Goal: Task Accomplishment & Management: Manage account settings

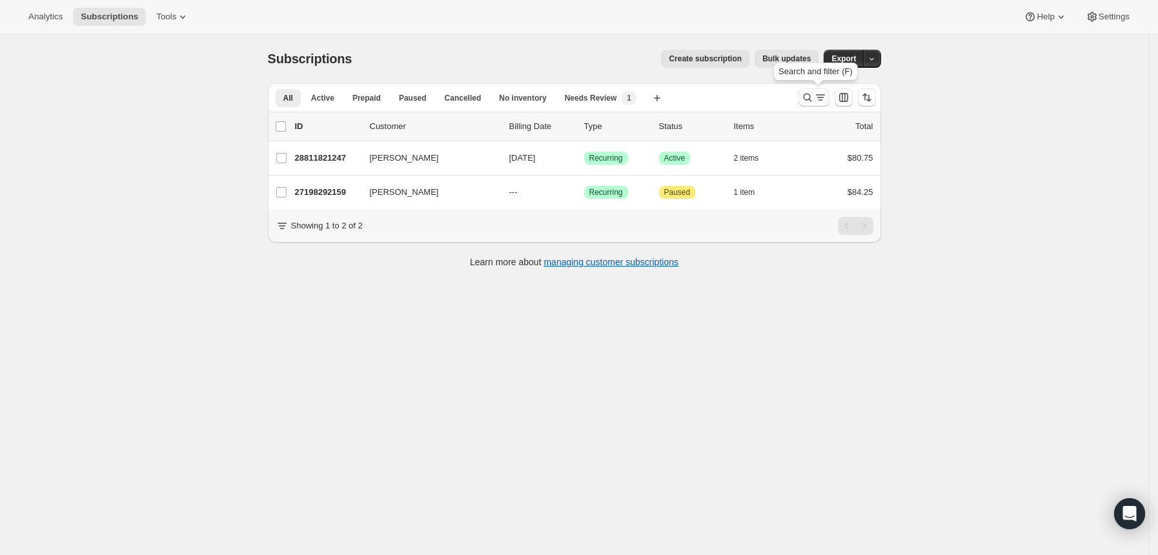
click at [807, 99] on icon "Search and filter results" at bounding box center [807, 97] width 13 height 13
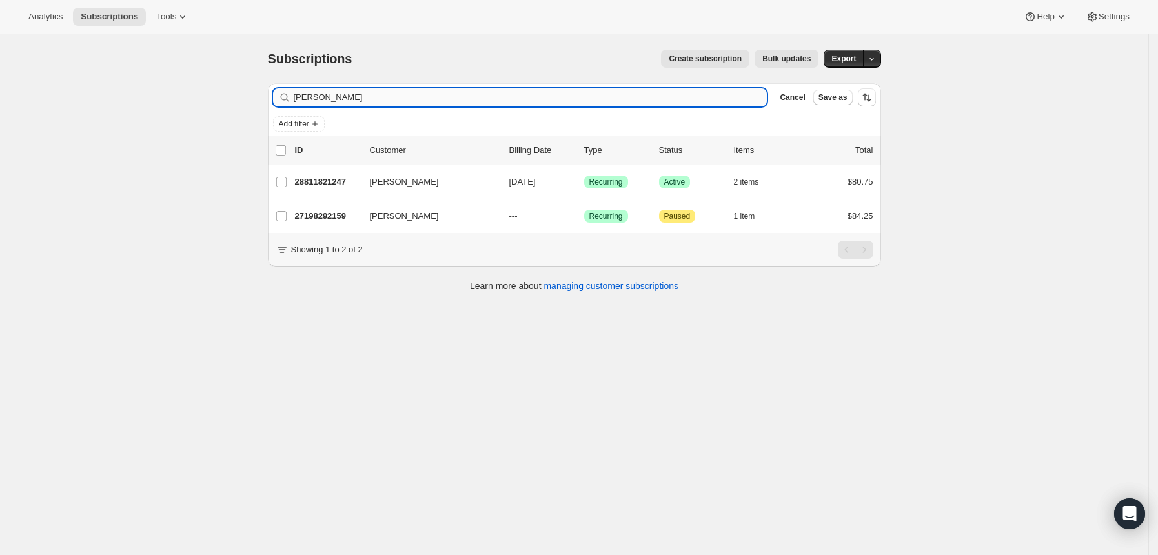
click at [634, 99] on input "[PERSON_NAME]" at bounding box center [531, 97] width 474 height 18
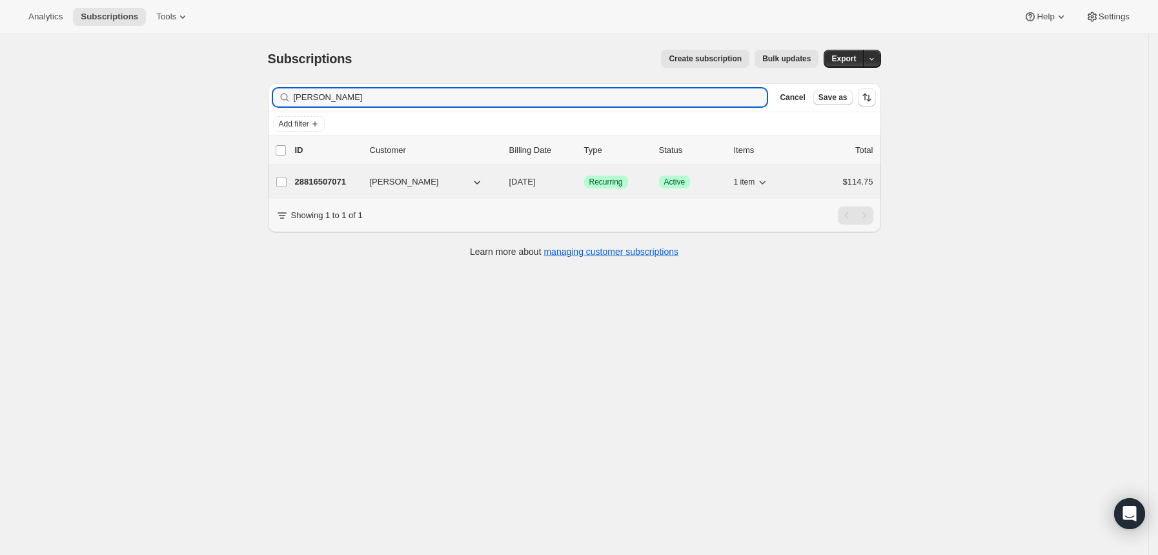
type input "[PERSON_NAME]"
click at [334, 180] on p "28816507071" at bounding box center [327, 182] width 65 height 13
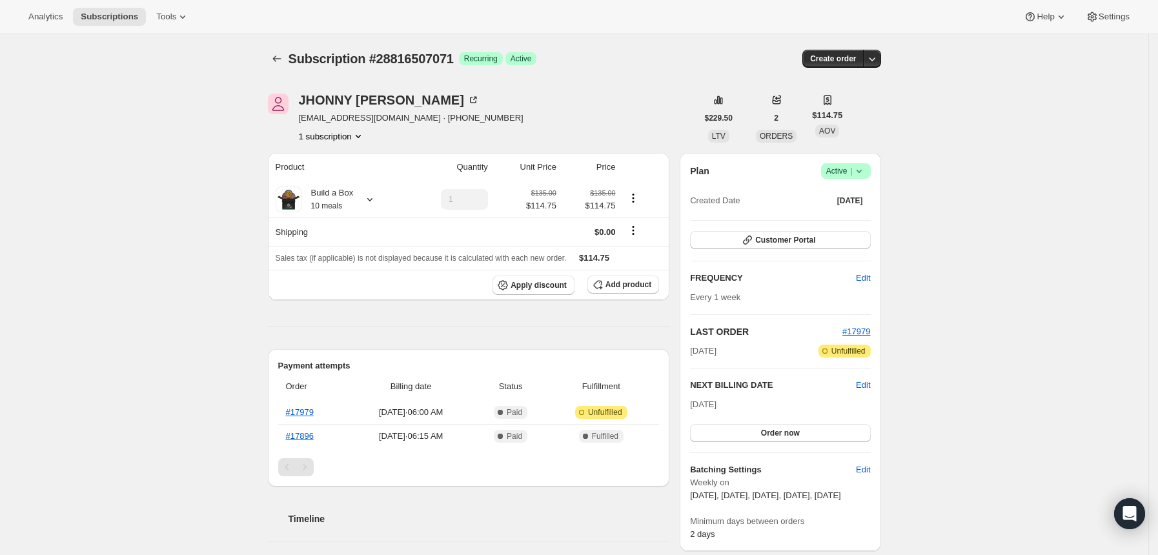
click at [865, 170] on icon at bounding box center [858, 171] width 13 height 13
click at [858, 194] on span "Pause subscription" at bounding box center [844, 197] width 71 height 10
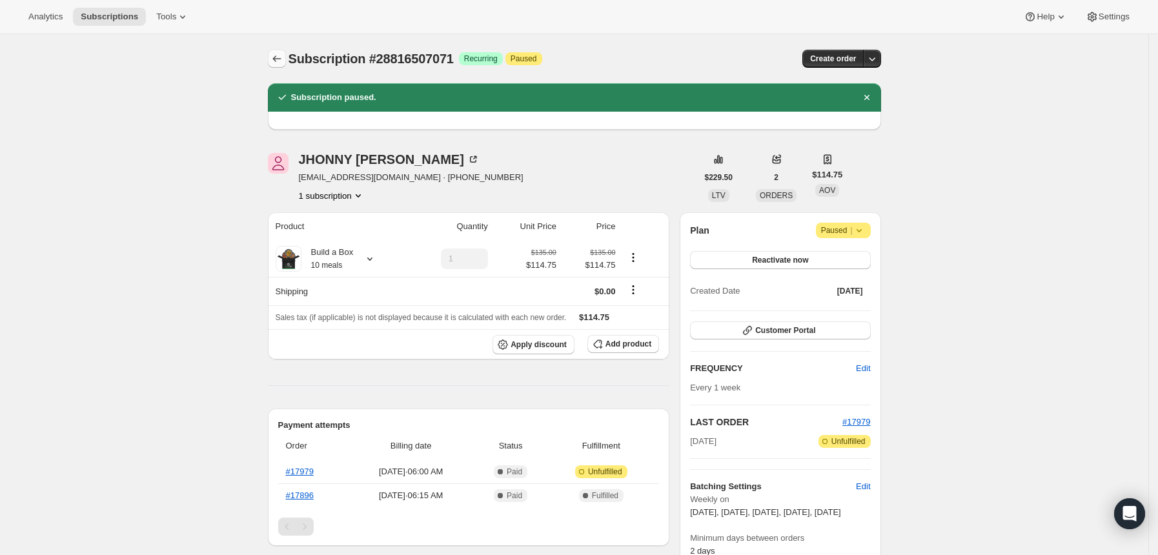
click at [275, 60] on icon "Subscriptions" at bounding box center [276, 58] width 13 height 13
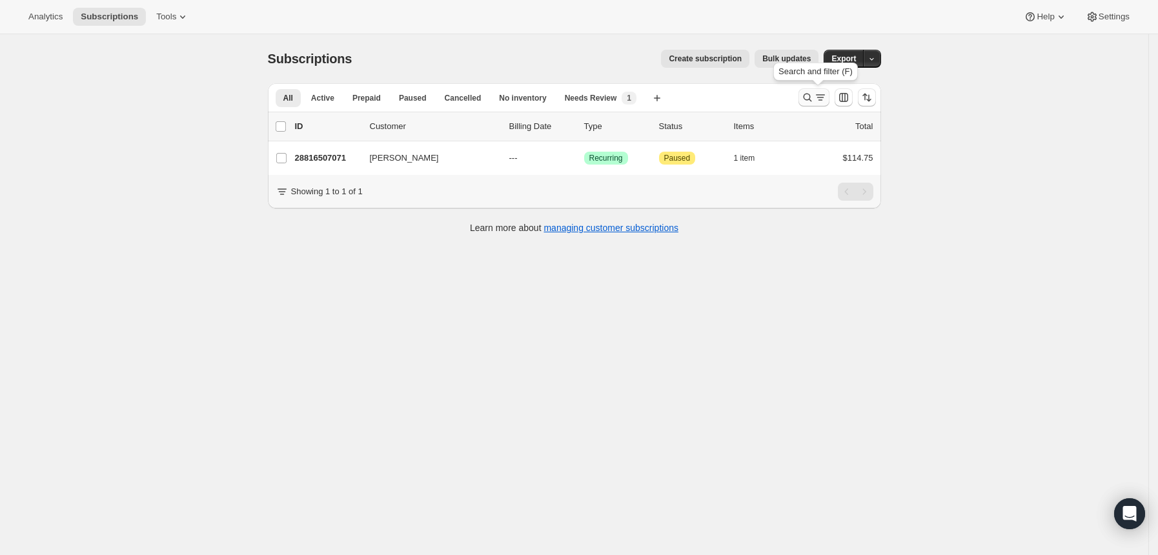
click at [807, 95] on icon "Search and filter results" at bounding box center [807, 97] width 13 height 13
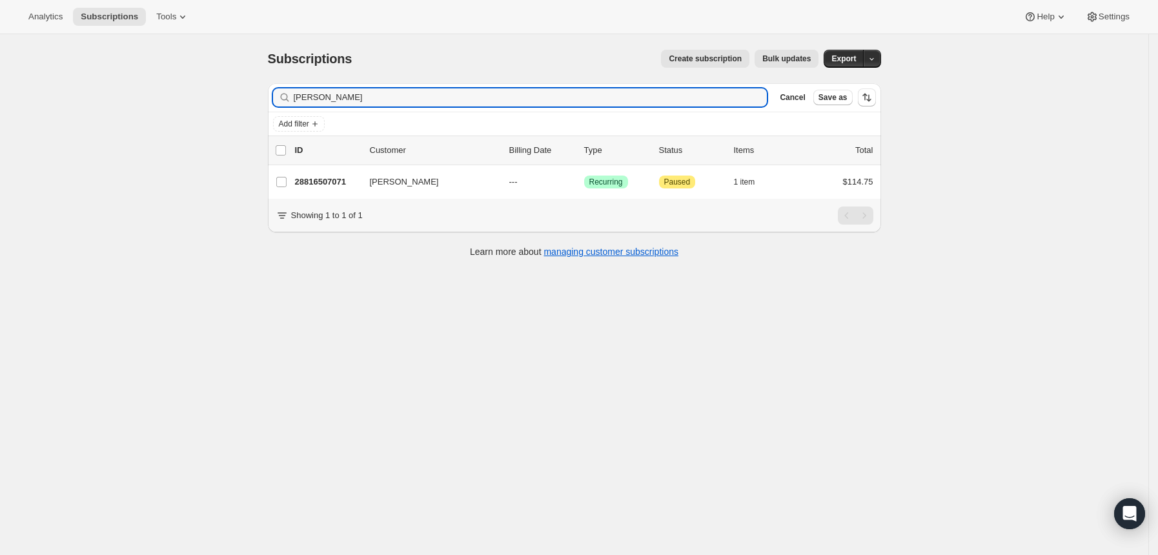
click at [729, 95] on input "[PERSON_NAME]" at bounding box center [531, 97] width 474 height 18
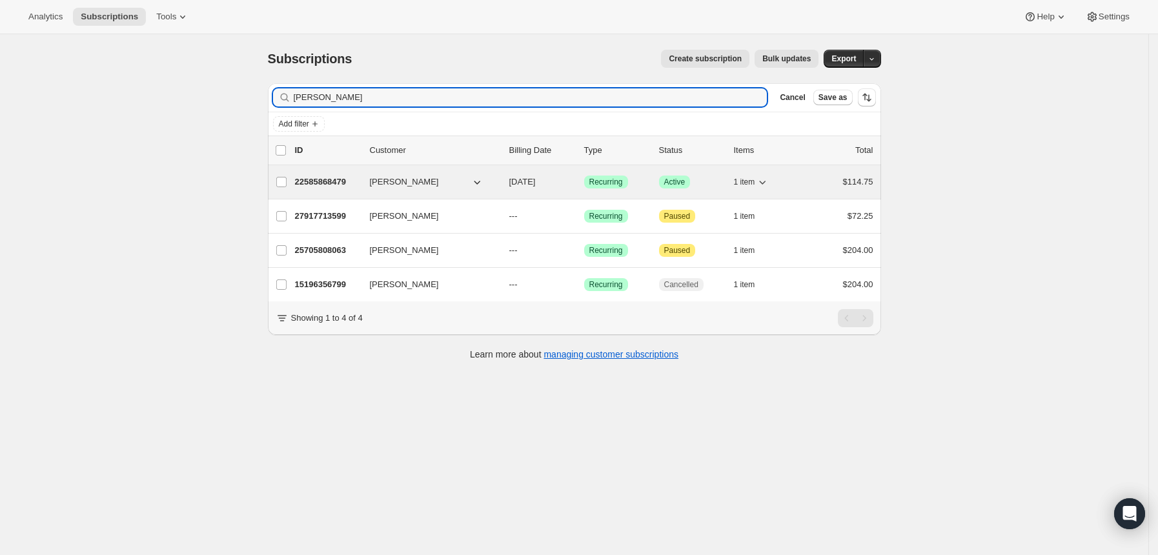
type input "[PERSON_NAME]"
click at [317, 178] on p "22585868479" at bounding box center [327, 182] width 65 height 13
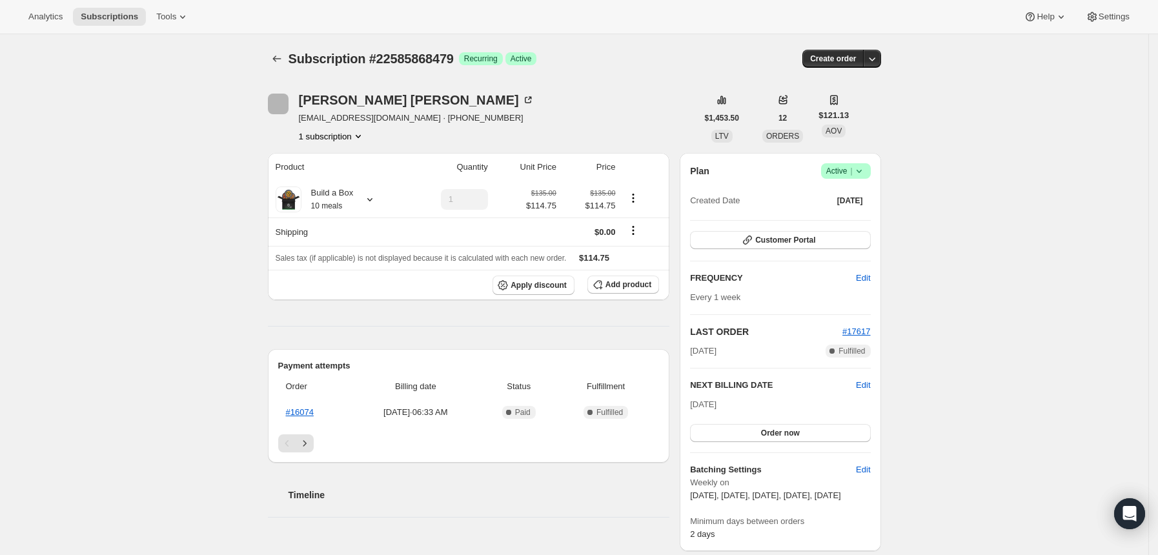
click at [860, 168] on icon at bounding box center [858, 171] width 13 height 13
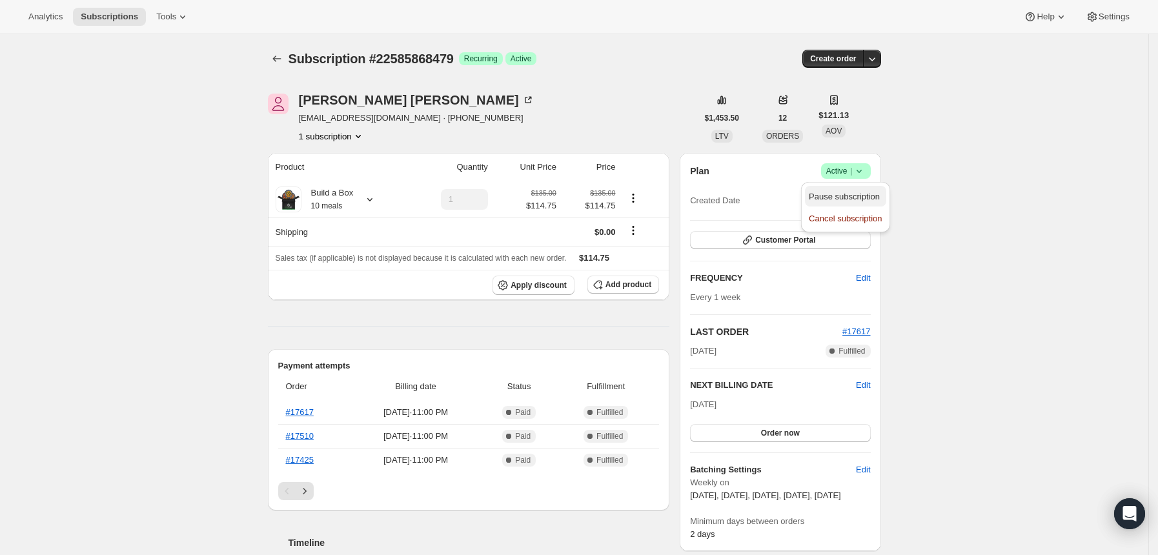
click at [843, 187] on button "Pause subscription" at bounding box center [845, 196] width 81 height 21
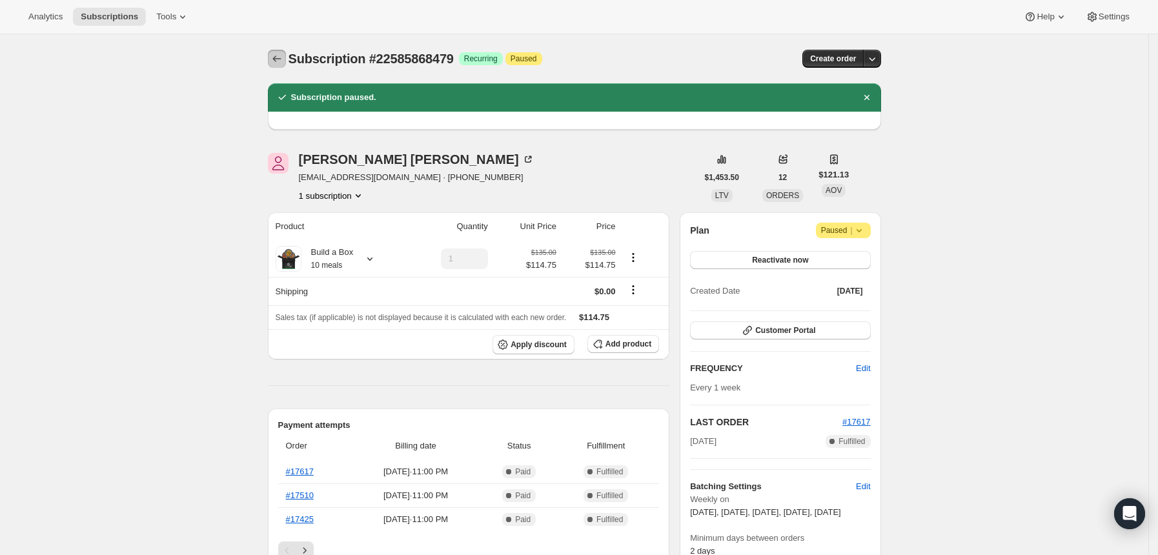
click at [277, 58] on icon "Subscriptions" at bounding box center [276, 58] width 8 height 6
